Goal: Task Accomplishment & Management: Manage account settings

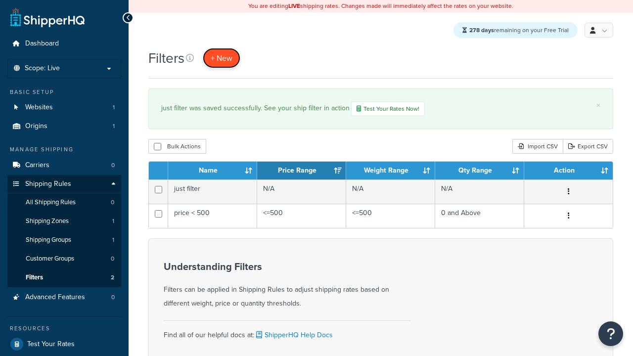
click at [222, 58] on span "+ New" at bounding box center [222, 57] width 22 height 11
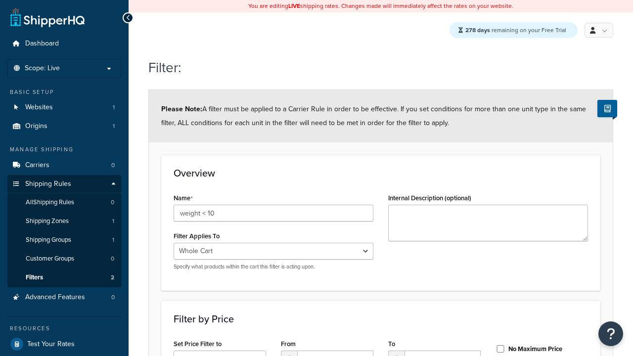
select select "range"
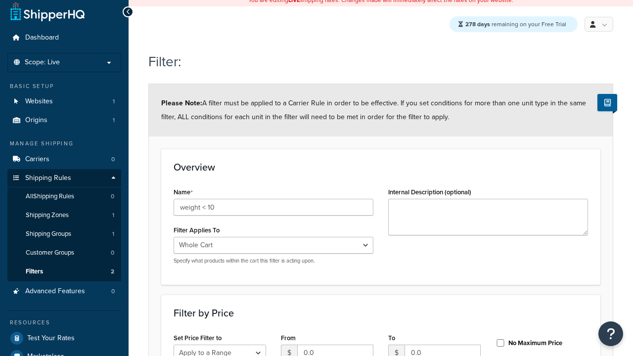
select select "range"
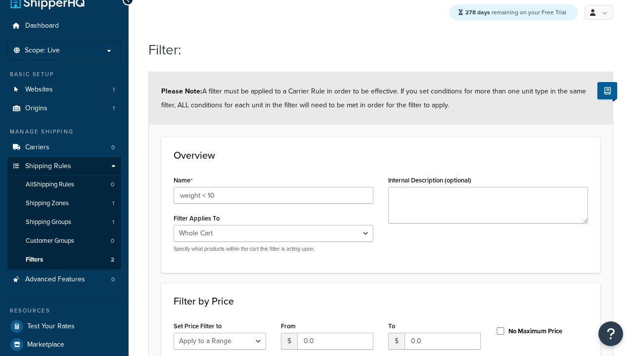
type input "weight < 10"
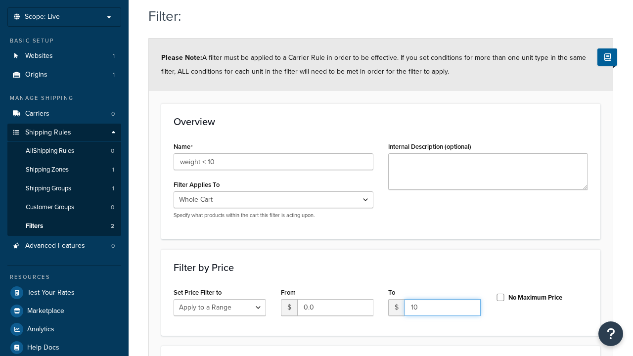
type input "10"
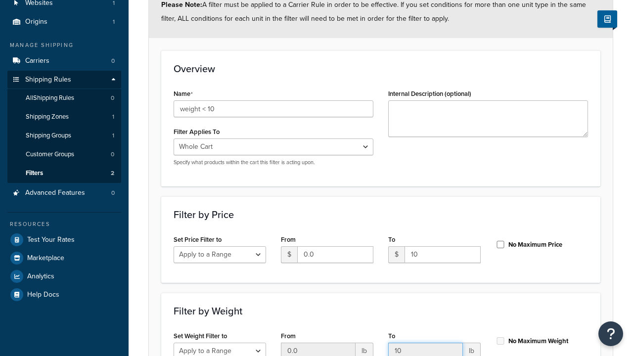
type input "10"
checkbox input "true"
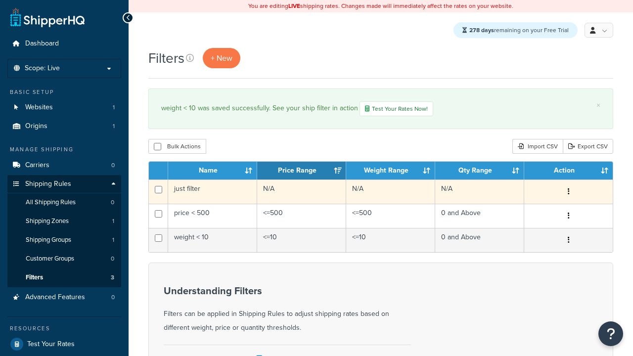
click at [568, 193] on icon "button" at bounding box center [568, 191] width 2 height 7
click at [0, 0] on link "Edit" at bounding box center [0, 0] width 0 height 0
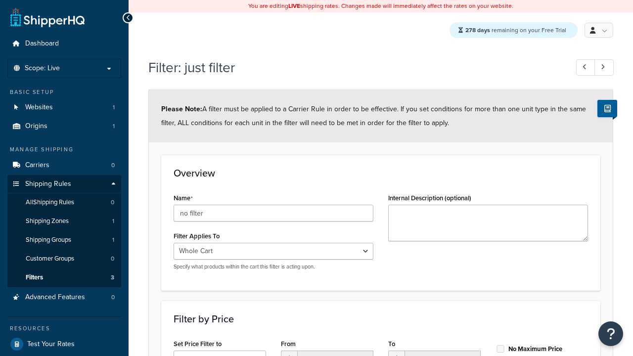
scroll to position [315, 0]
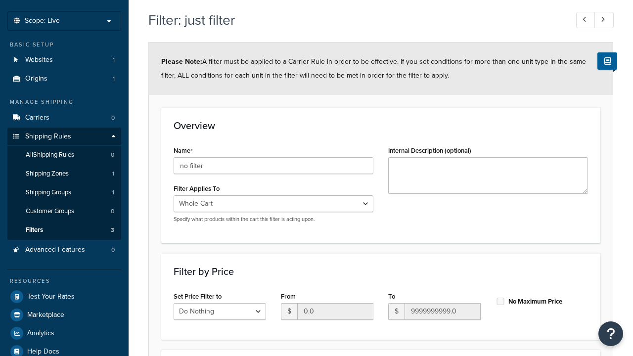
type input "no filter"
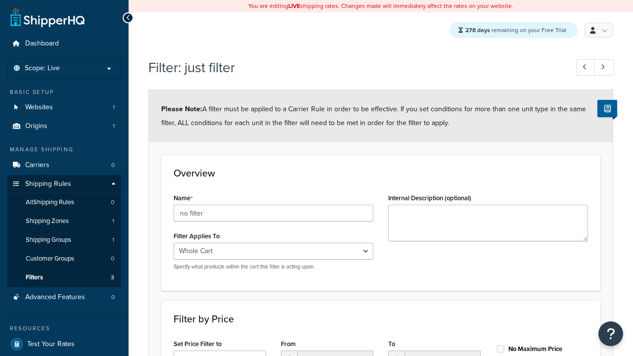
scroll to position [0, 0]
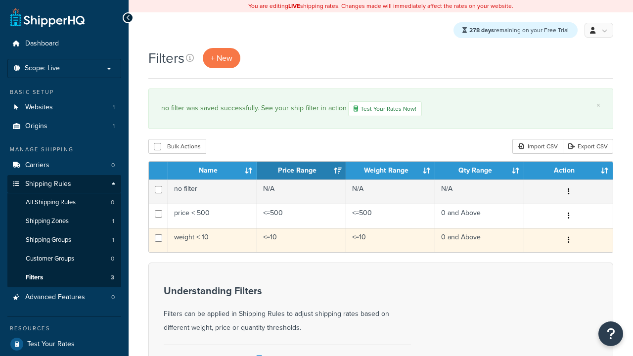
click at [568, 242] on icon "button" at bounding box center [568, 239] width 2 height 7
click at [0, 0] on link "Duplicate" at bounding box center [0, 0] width 0 height 0
